Goal: Information Seeking & Learning: Learn about a topic

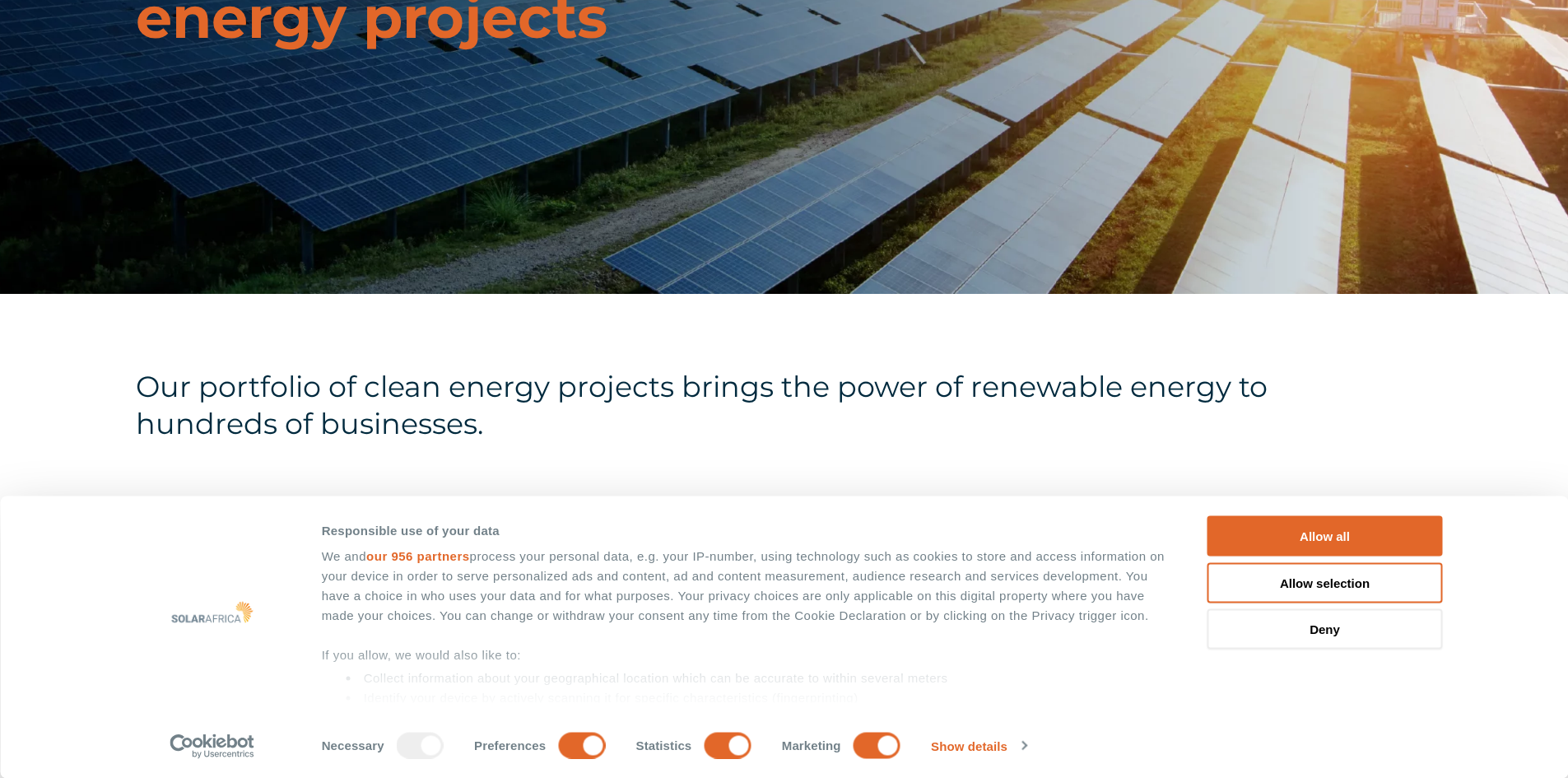
scroll to position [329, 0]
click at [1318, 630] on button "Deny" at bounding box center [1324, 630] width 236 height 41
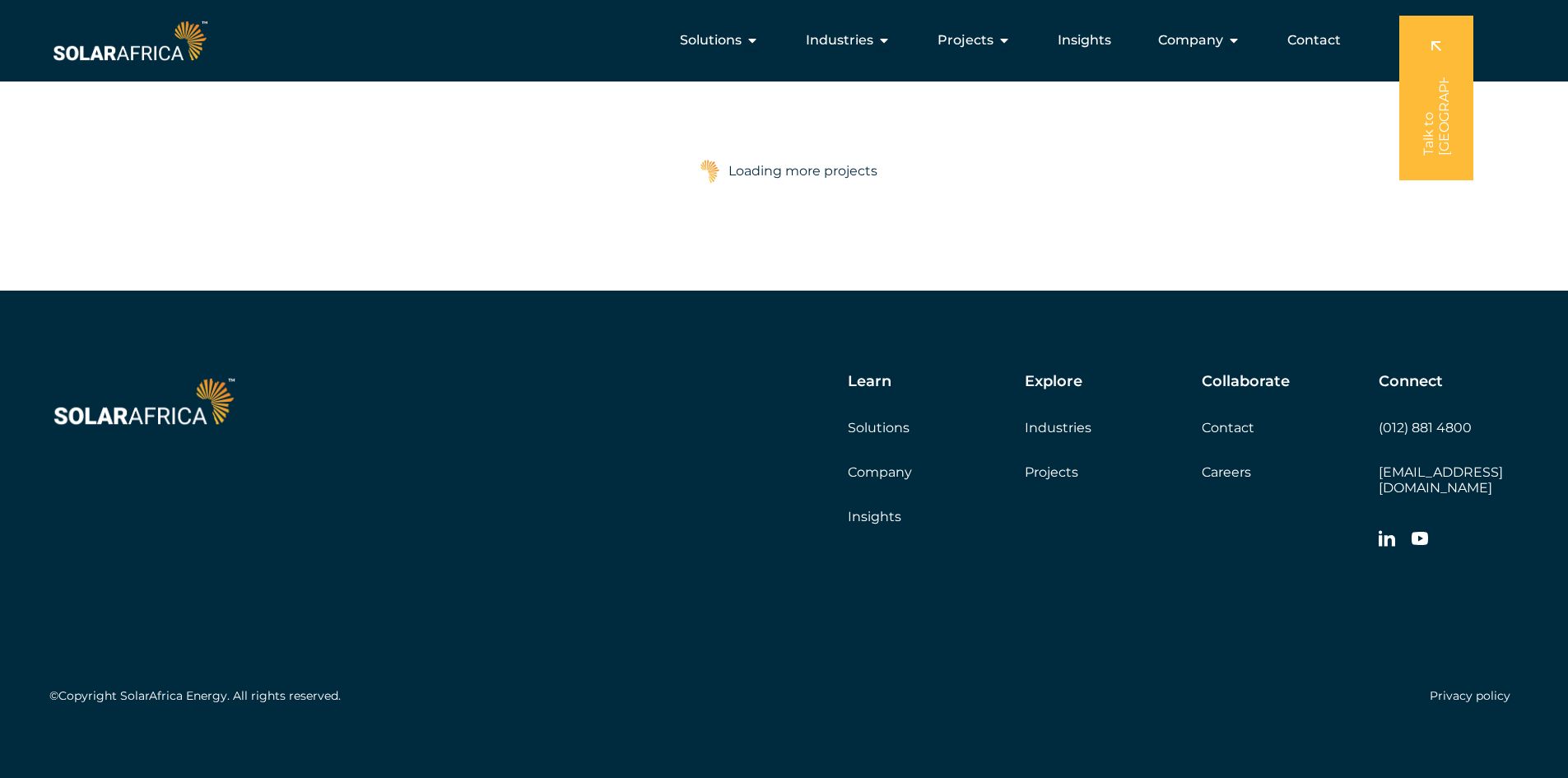
scroll to position [2547, 0]
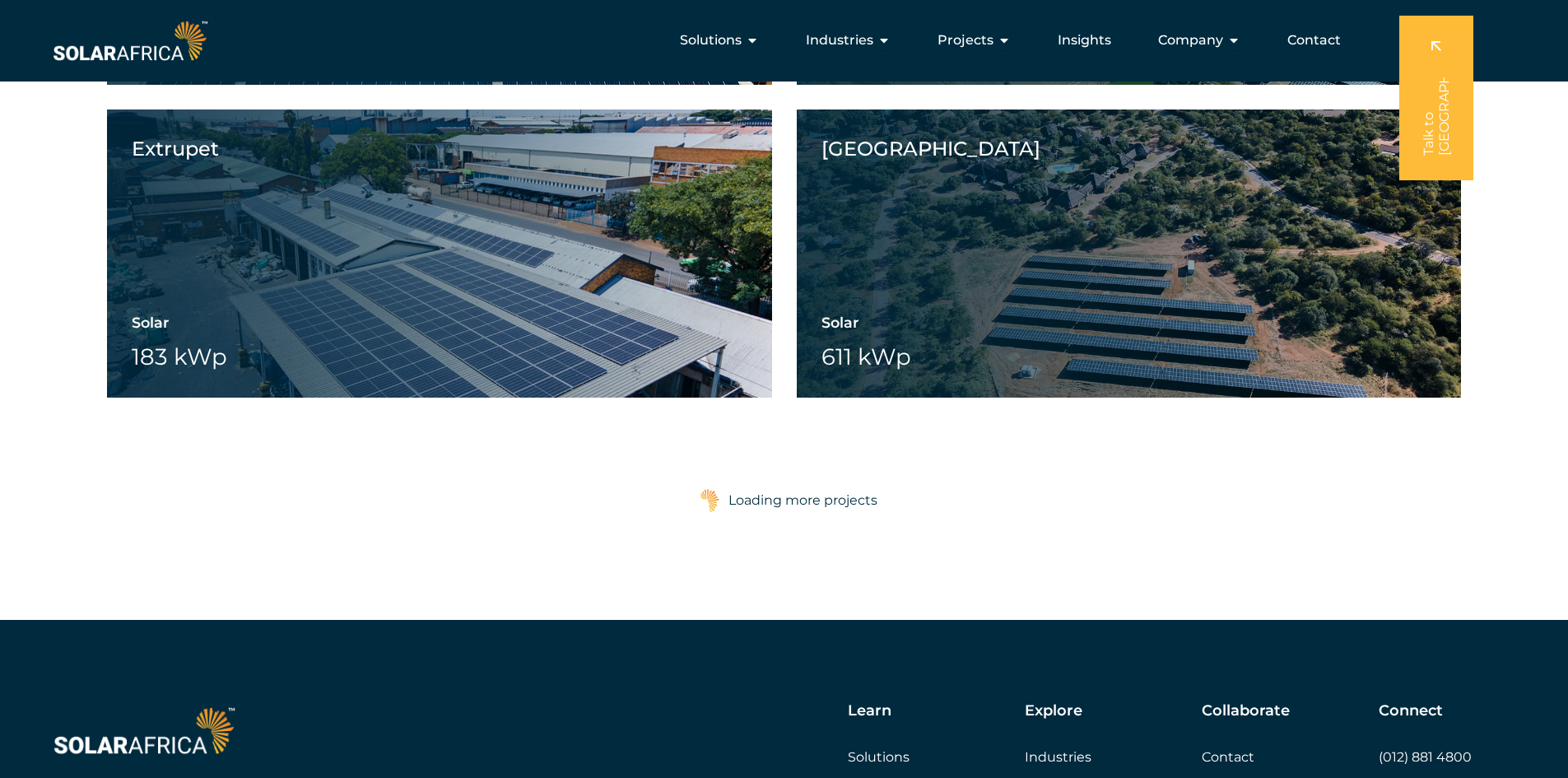
click at [756, 495] on div "Loading more projects" at bounding box center [803, 500] width 149 height 33
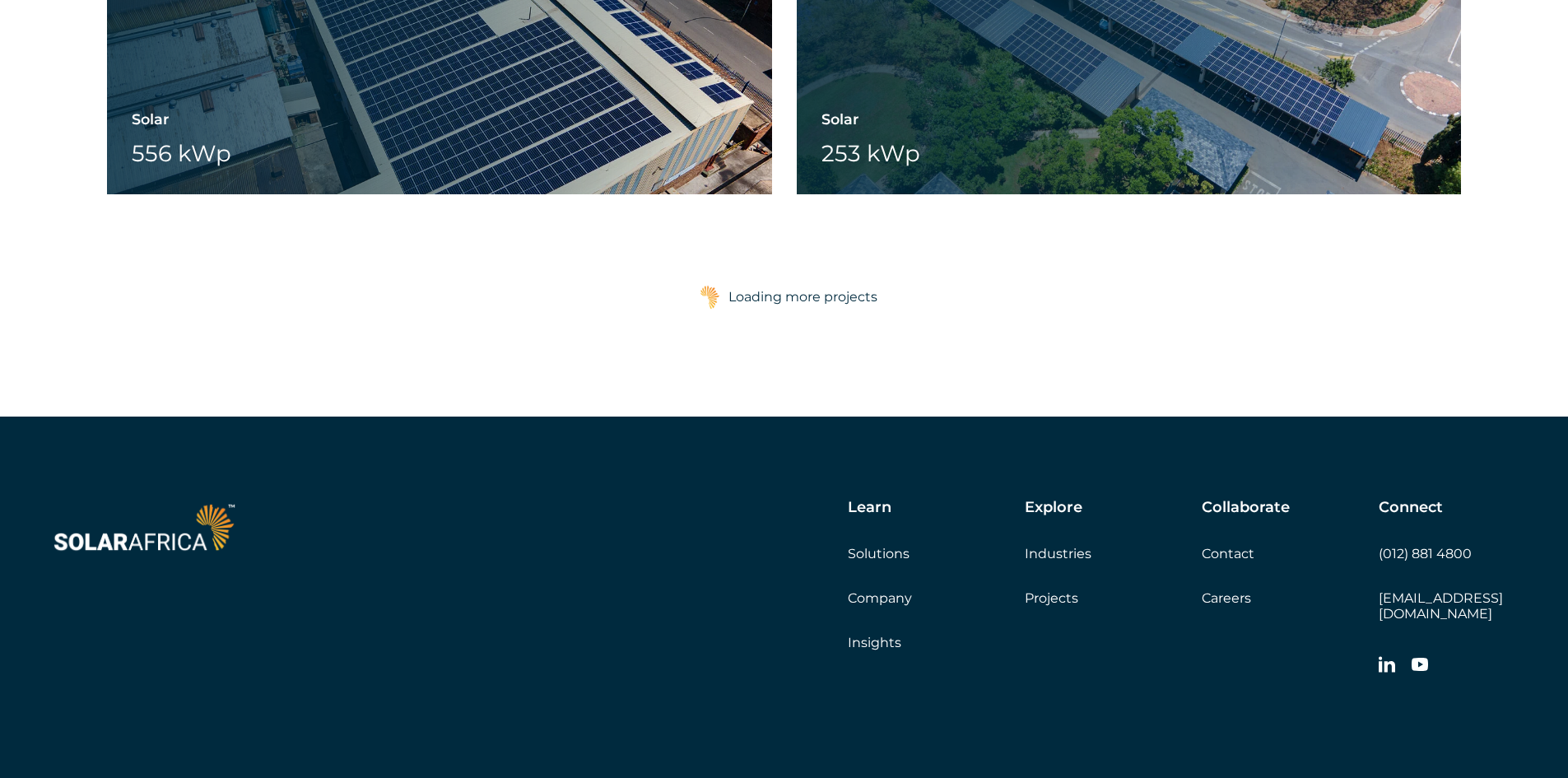
scroll to position [5262, 0]
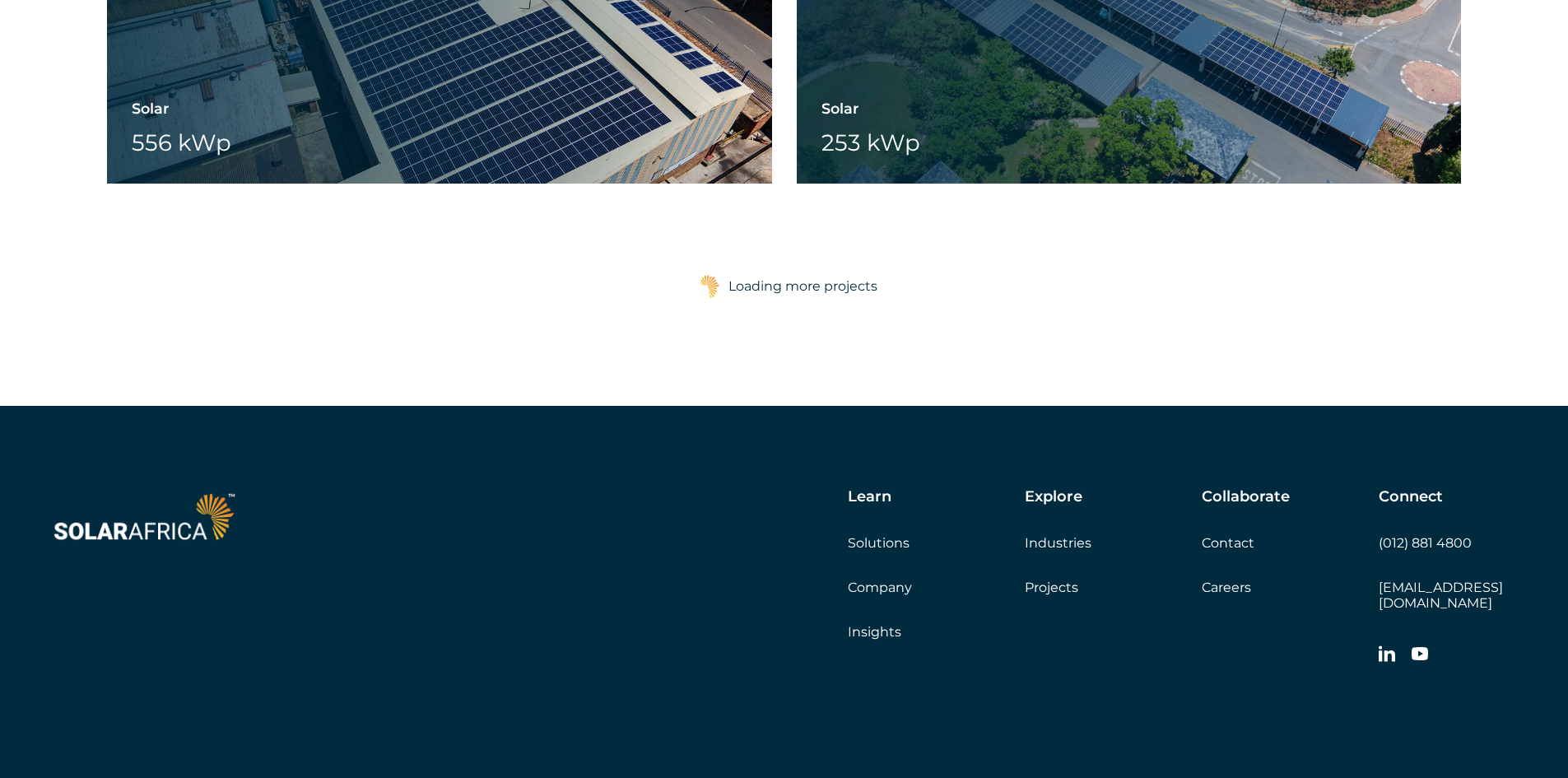
click at [841, 284] on div "Loading more projects" at bounding box center [803, 286] width 149 height 33
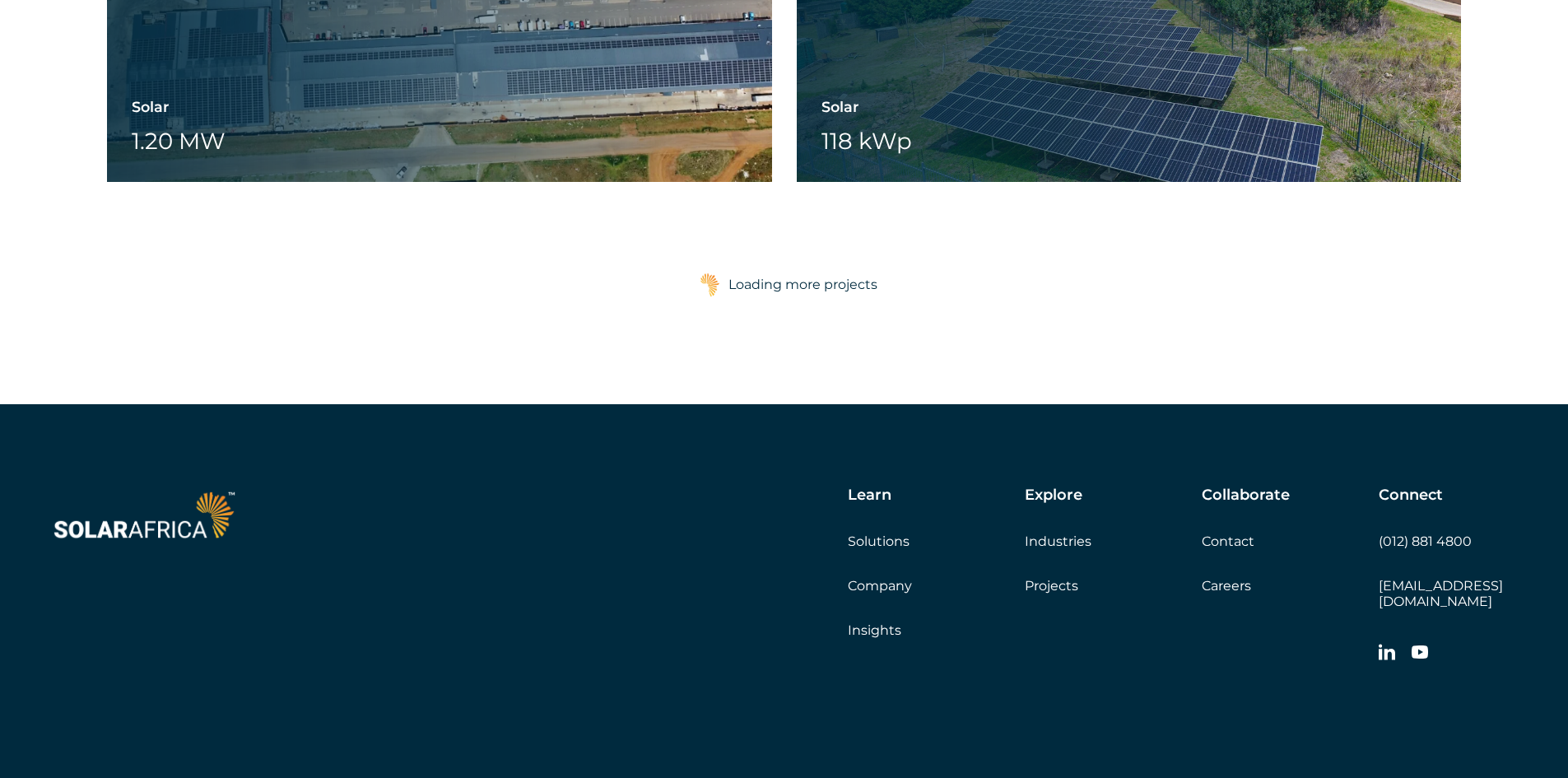
scroll to position [6629, 0]
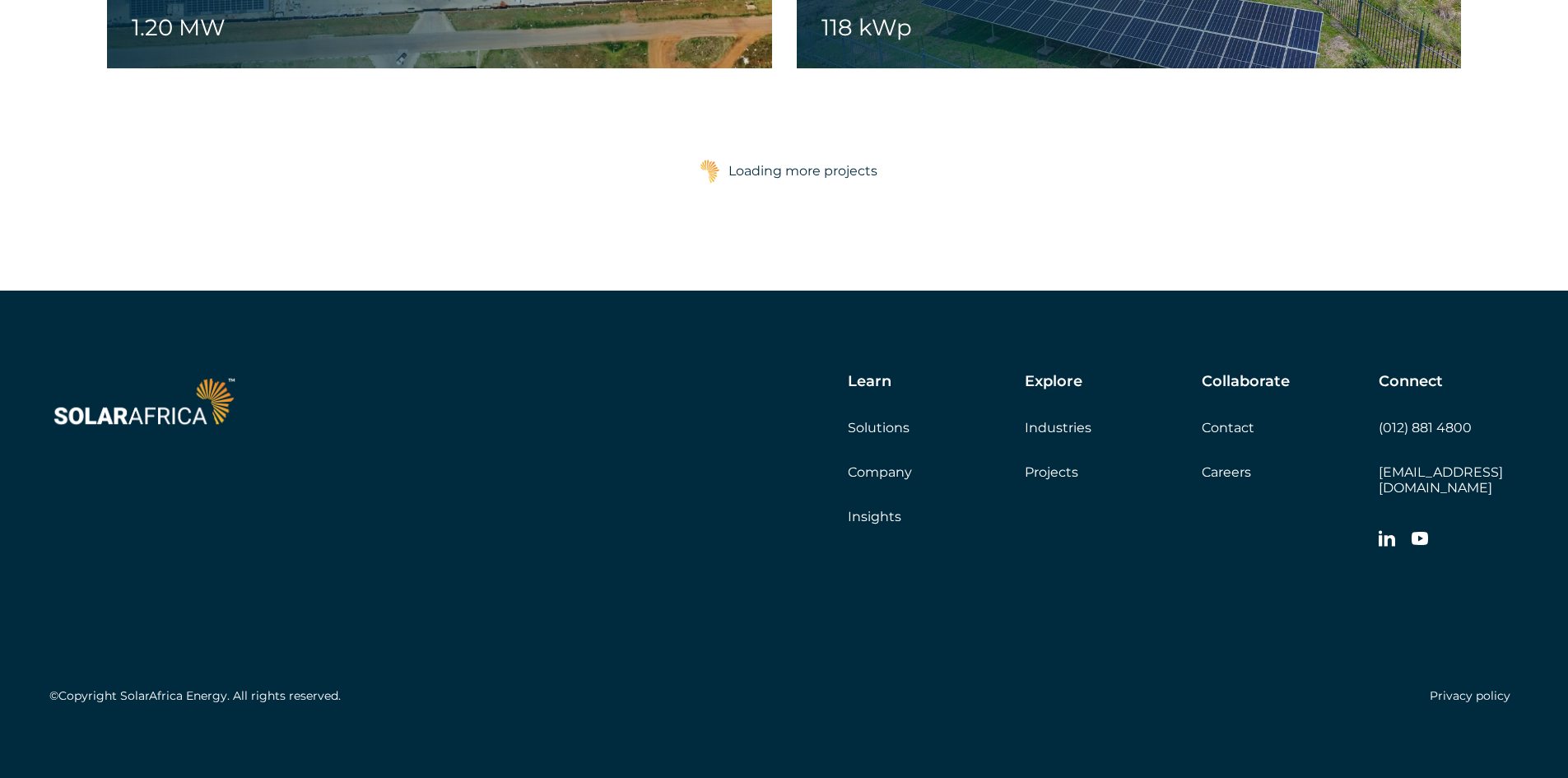
click at [840, 174] on div "Loading more projects" at bounding box center [803, 170] width 149 height 33
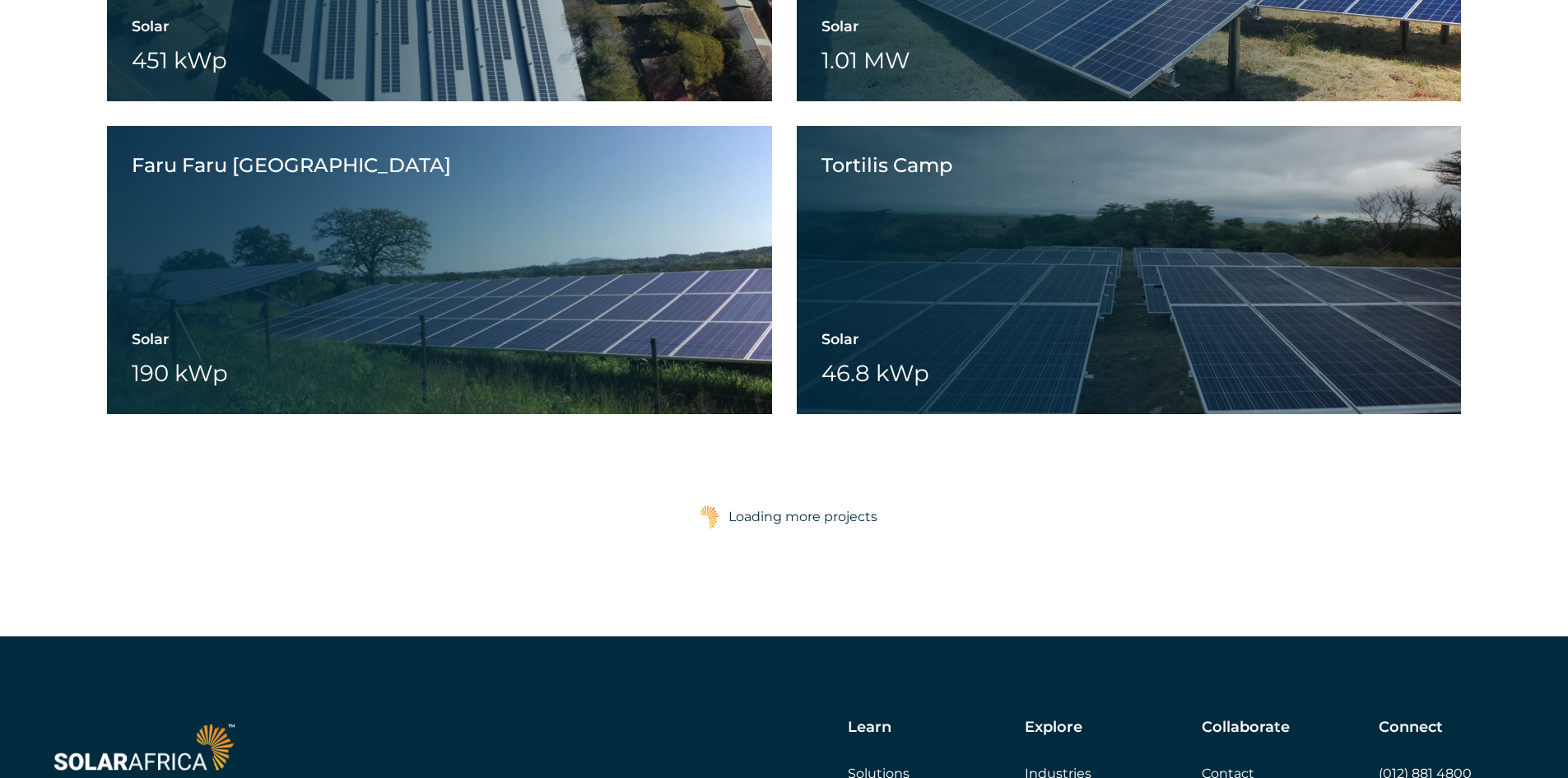
scroll to position [7880, 0]
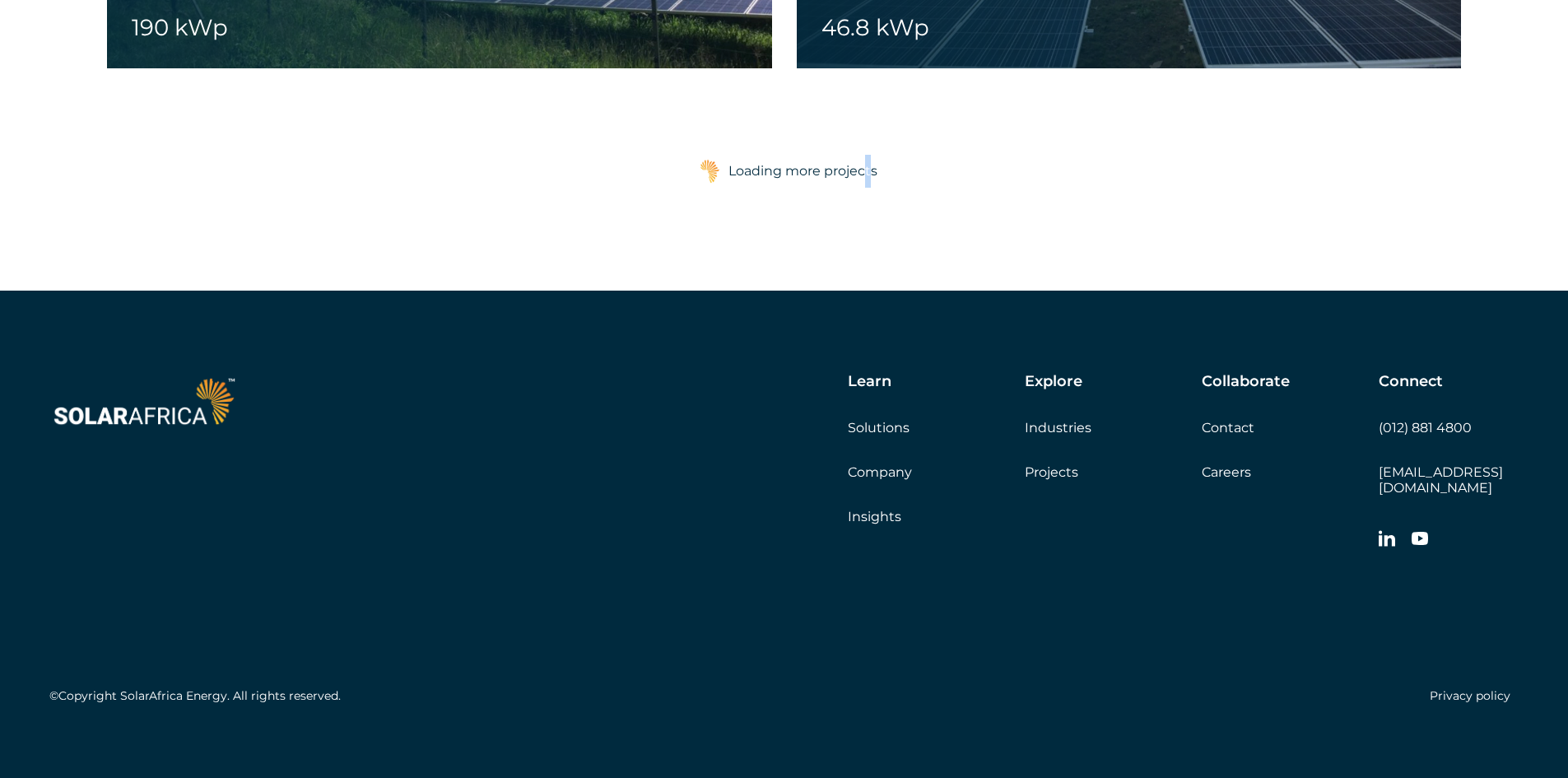
click at [875, 183] on div "Loading more projects" at bounding box center [803, 170] width 149 height 33
click at [1178, 259] on div "Load more projects Loading more projects" at bounding box center [784, 179] width 1568 height 223
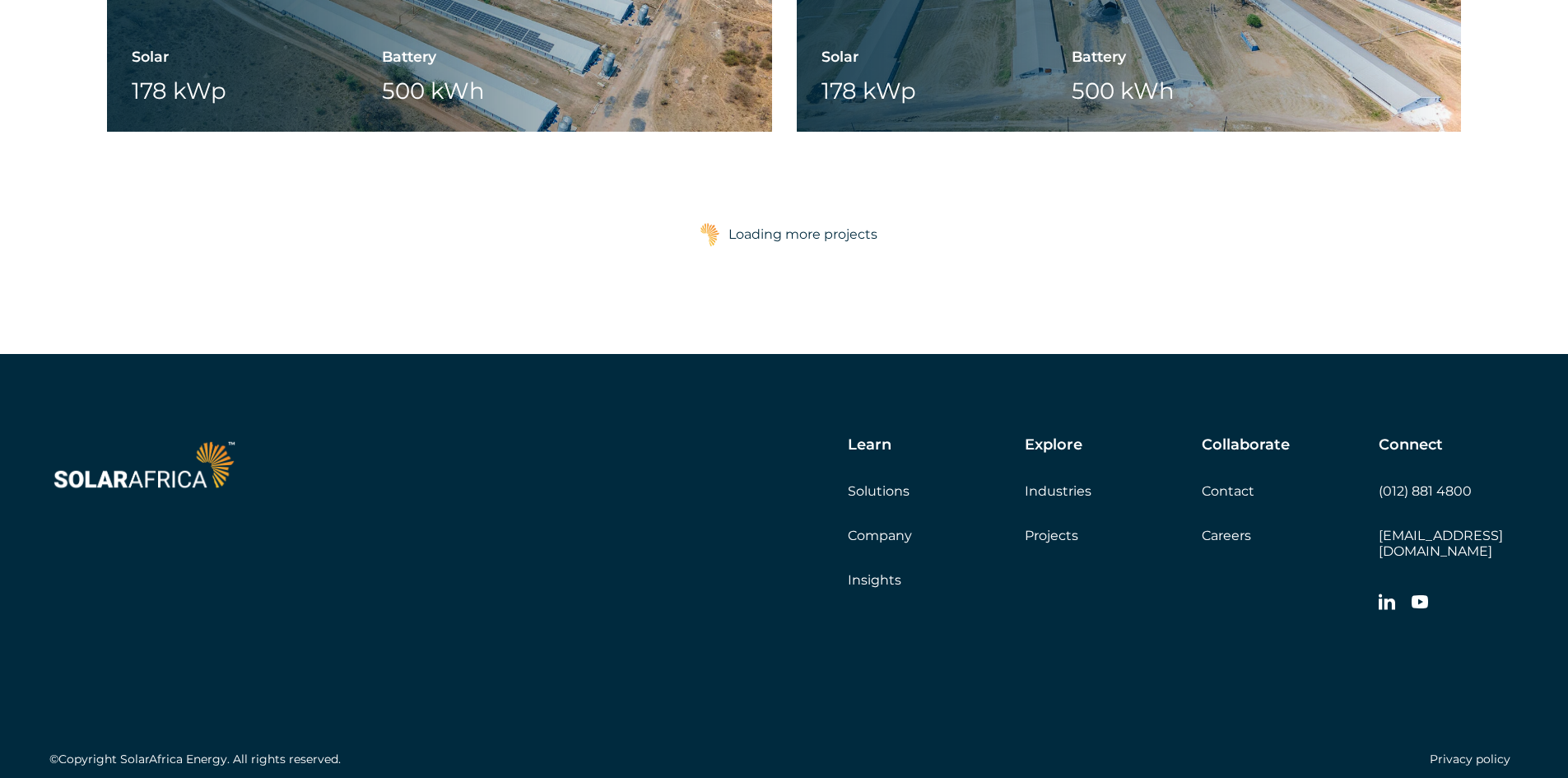
scroll to position [9131, 0]
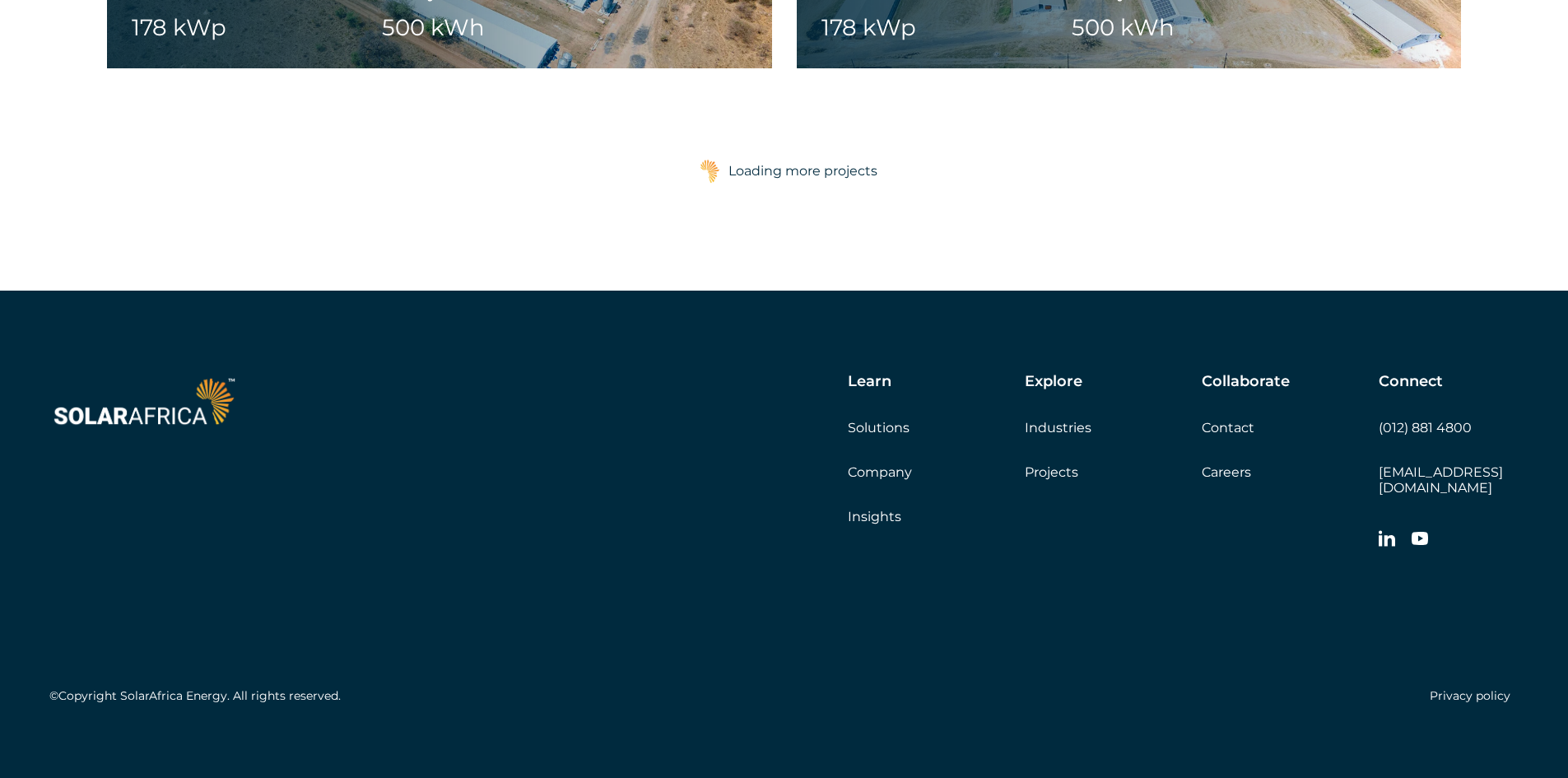
click at [855, 167] on div "Loading more projects" at bounding box center [803, 170] width 149 height 33
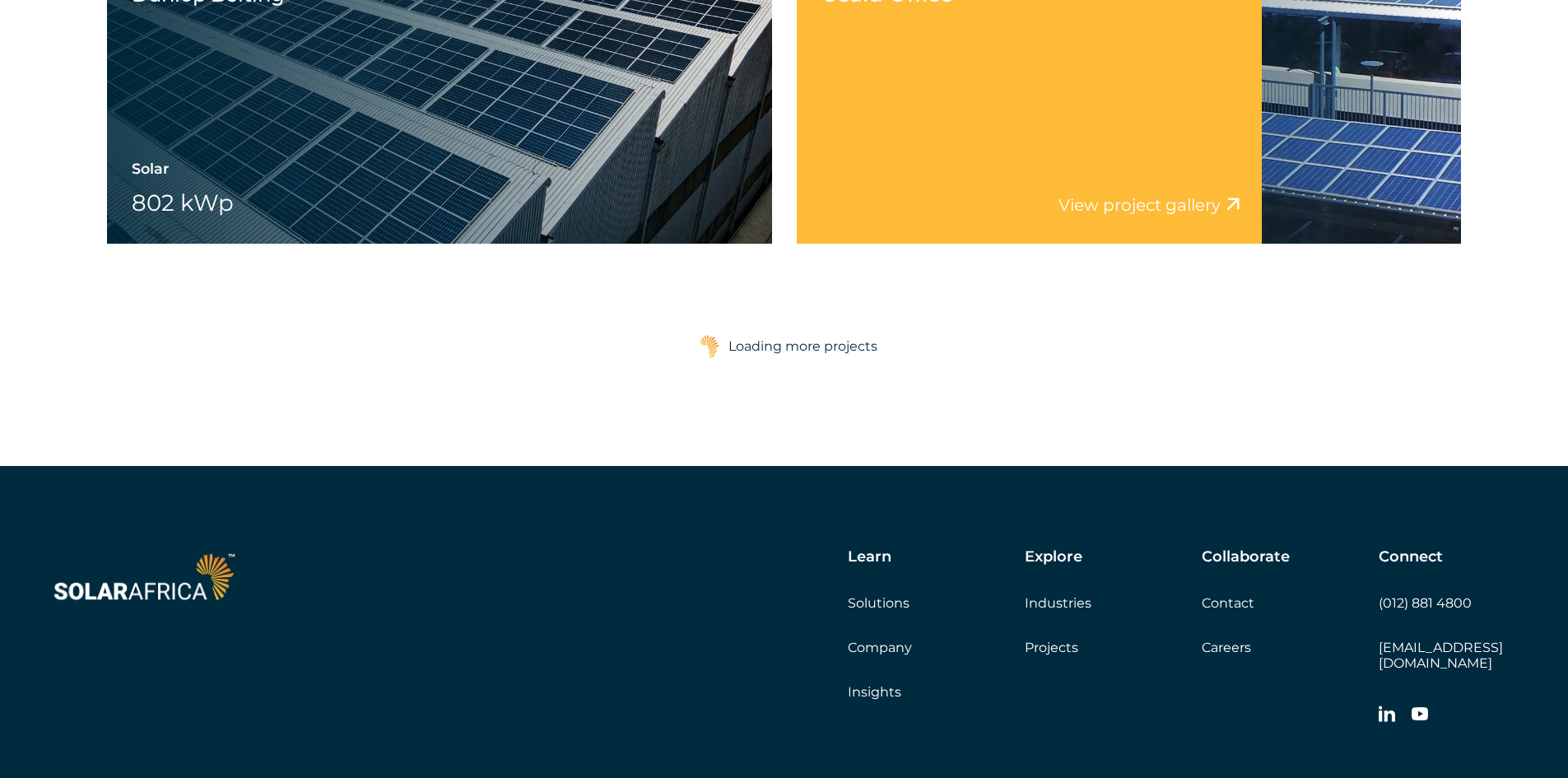
scroll to position [10382, 0]
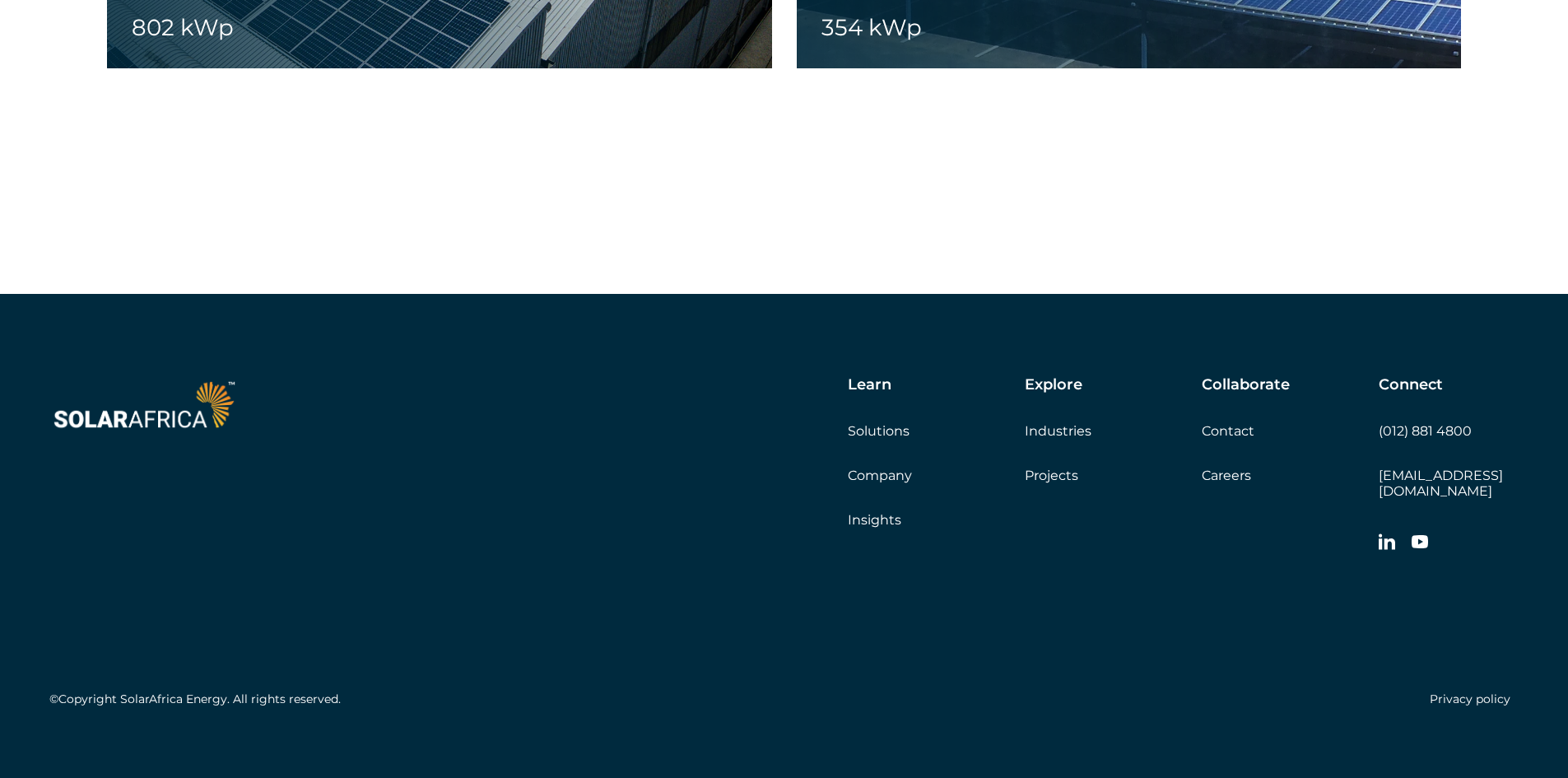
click at [875, 200] on div "Load more projects Loading more projects" at bounding box center [784, 180] width 1568 height 225
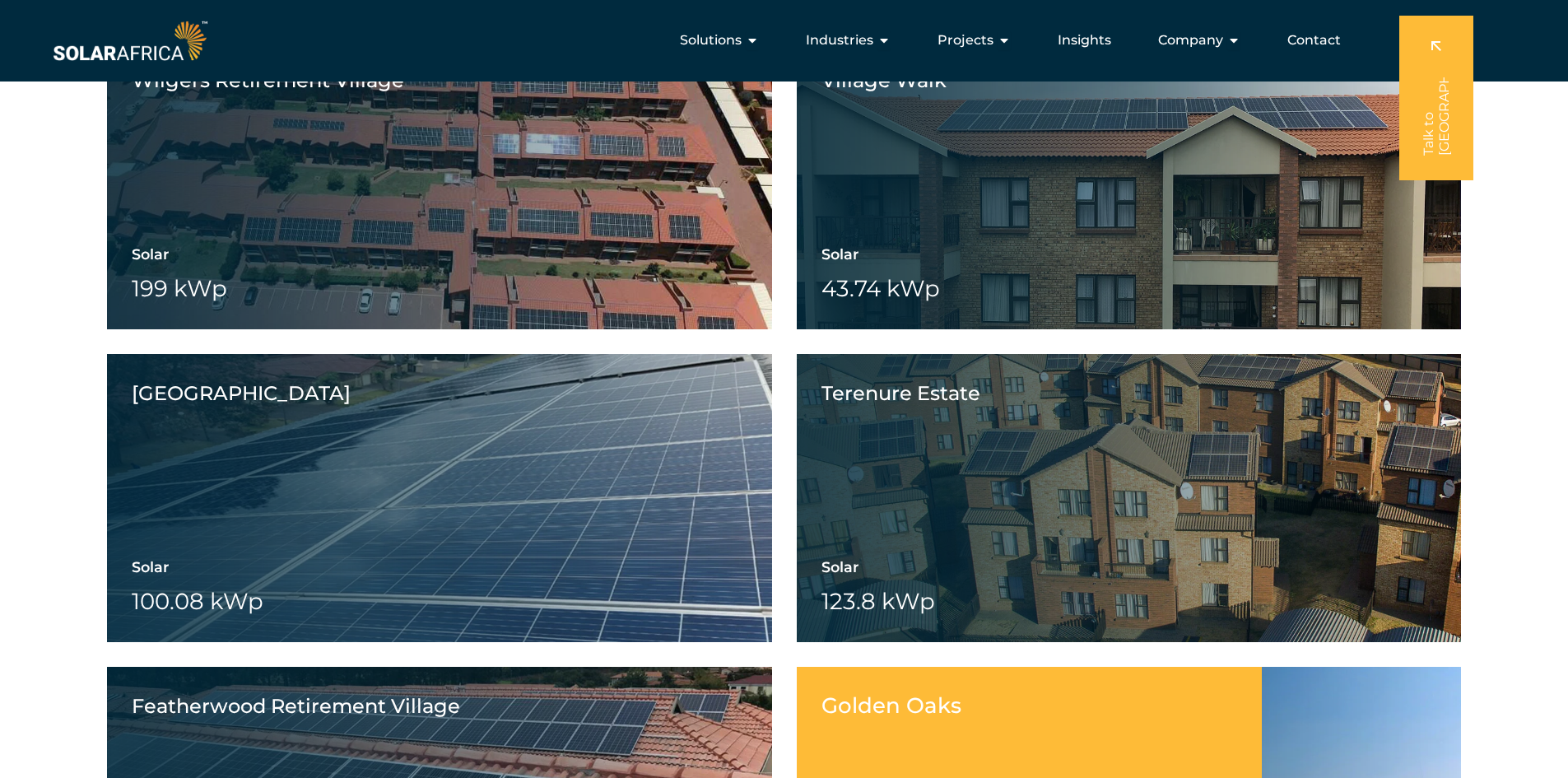
scroll to position [14810, 0]
